Goal: Navigation & Orientation: Go to known website

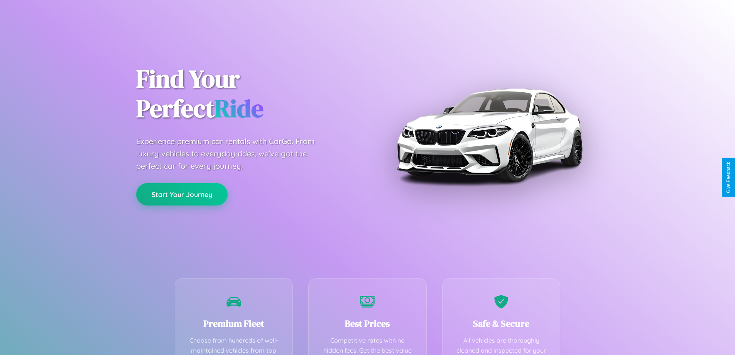
click at [182, 195] on button "Start Your Journey" at bounding box center [181, 194] width 91 height 22
click at [182, 194] on button "Start Your Journey" at bounding box center [181, 194] width 91 height 22
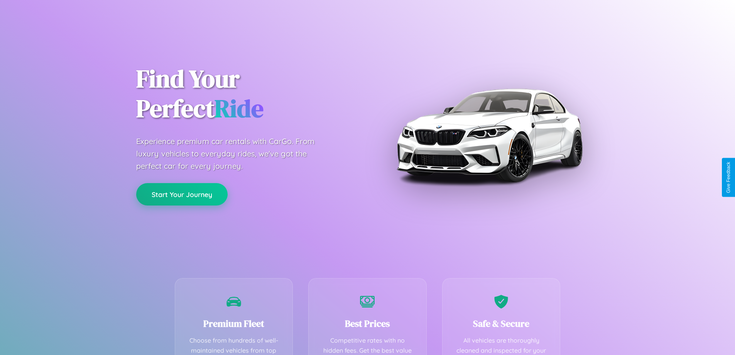
click at [182, 194] on button "Start Your Journey" at bounding box center [181, 194] width 91 height 22
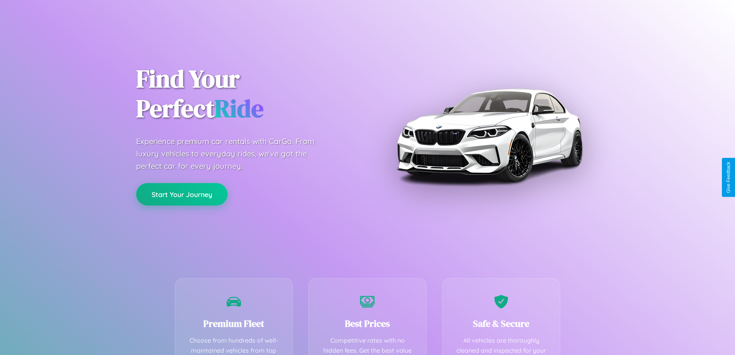
click at [182, 194] on button "Start Your Journey" at bounding box center [181, 194] width 91 height 22
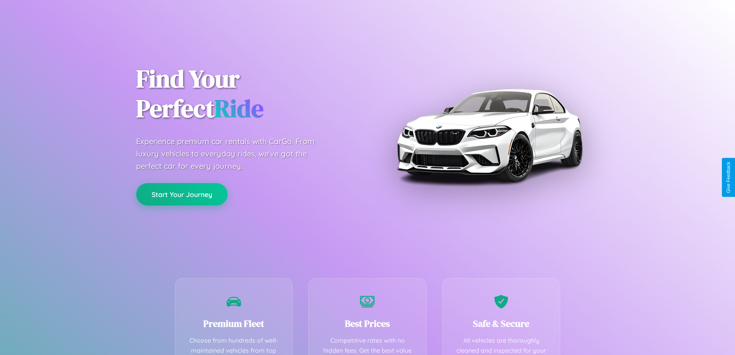
click at [182, 194] on button "Start Your Journey" at bounding box center [181, 194] width 91 height 22
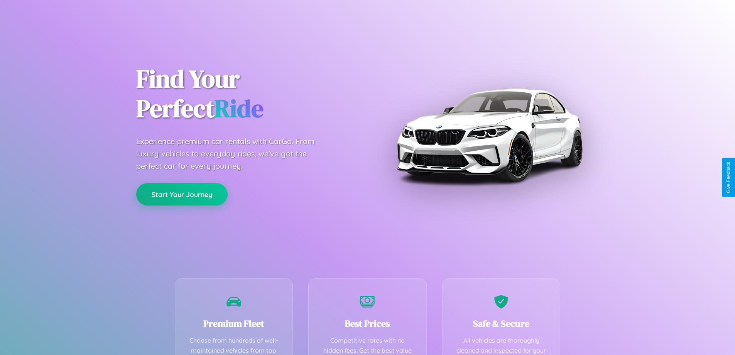
click at [182, 194] on button "Start Your Journey" at bounding box center [181, 194] width 91 height 22
